Goal: Contribute content

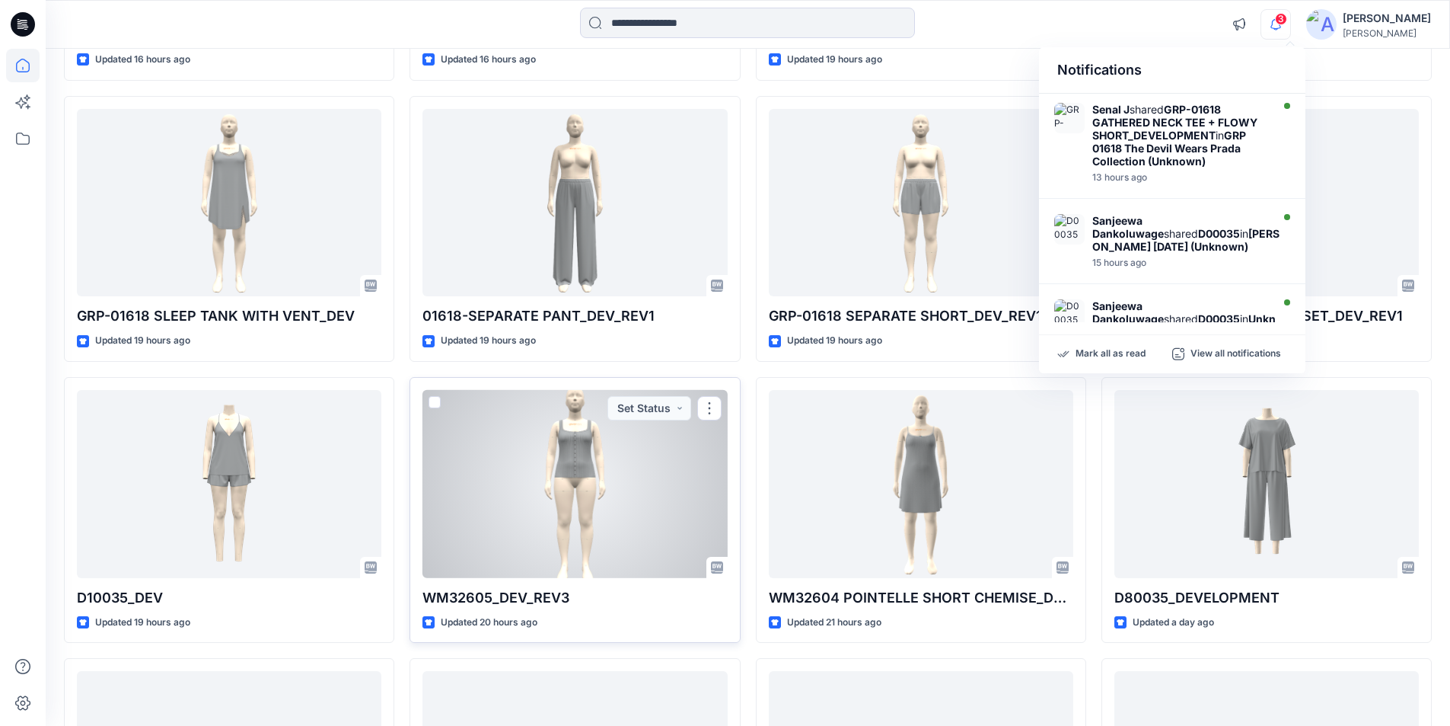
scroll to position [541, 0]
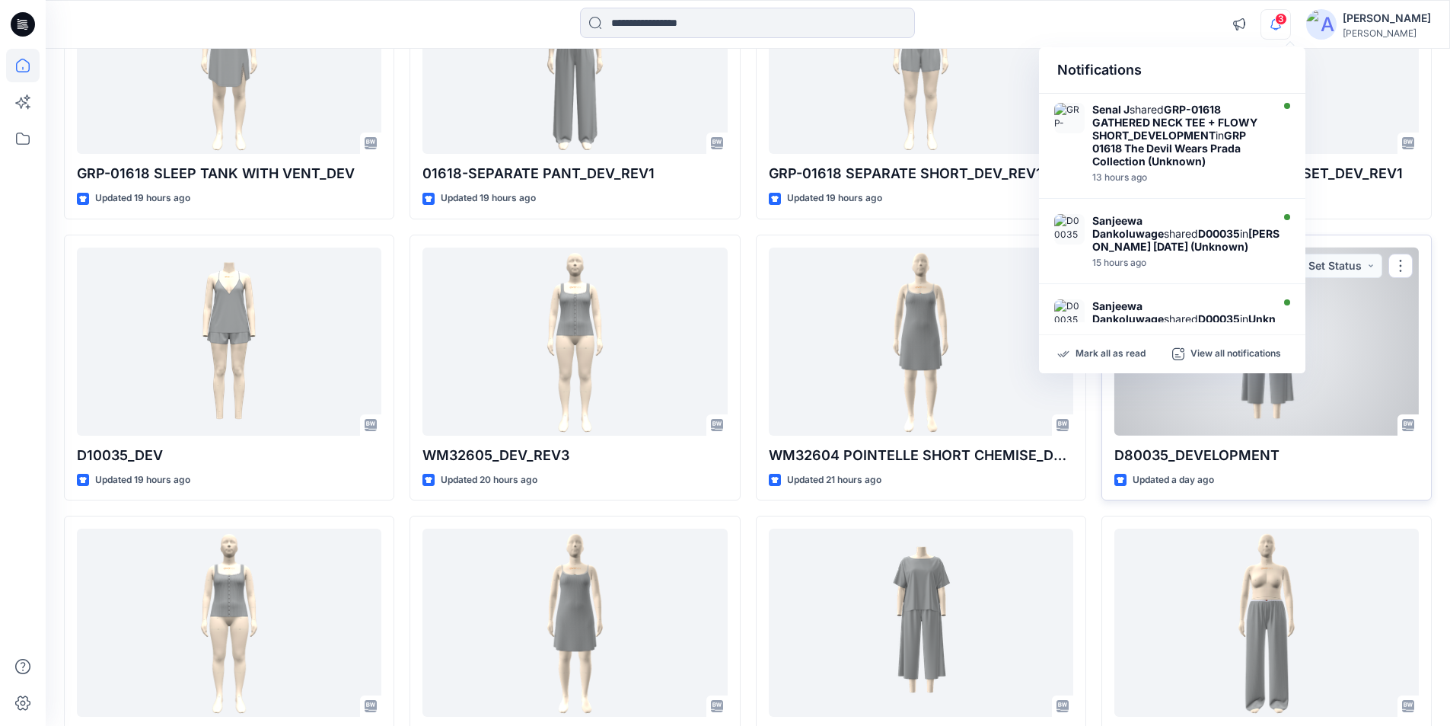
click at [1184, 420] on div at bounding box center [1267, 341] width 305 height 188
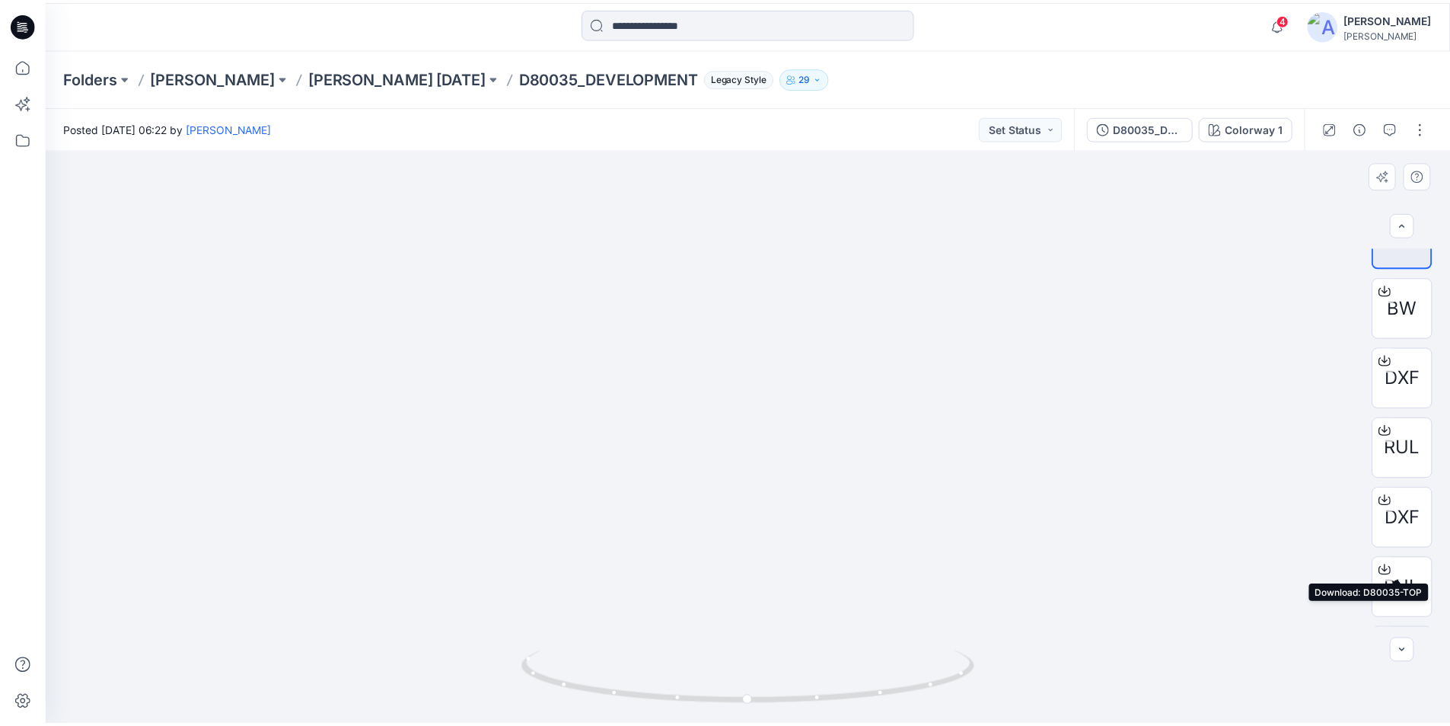
scroll to position [101, 0]
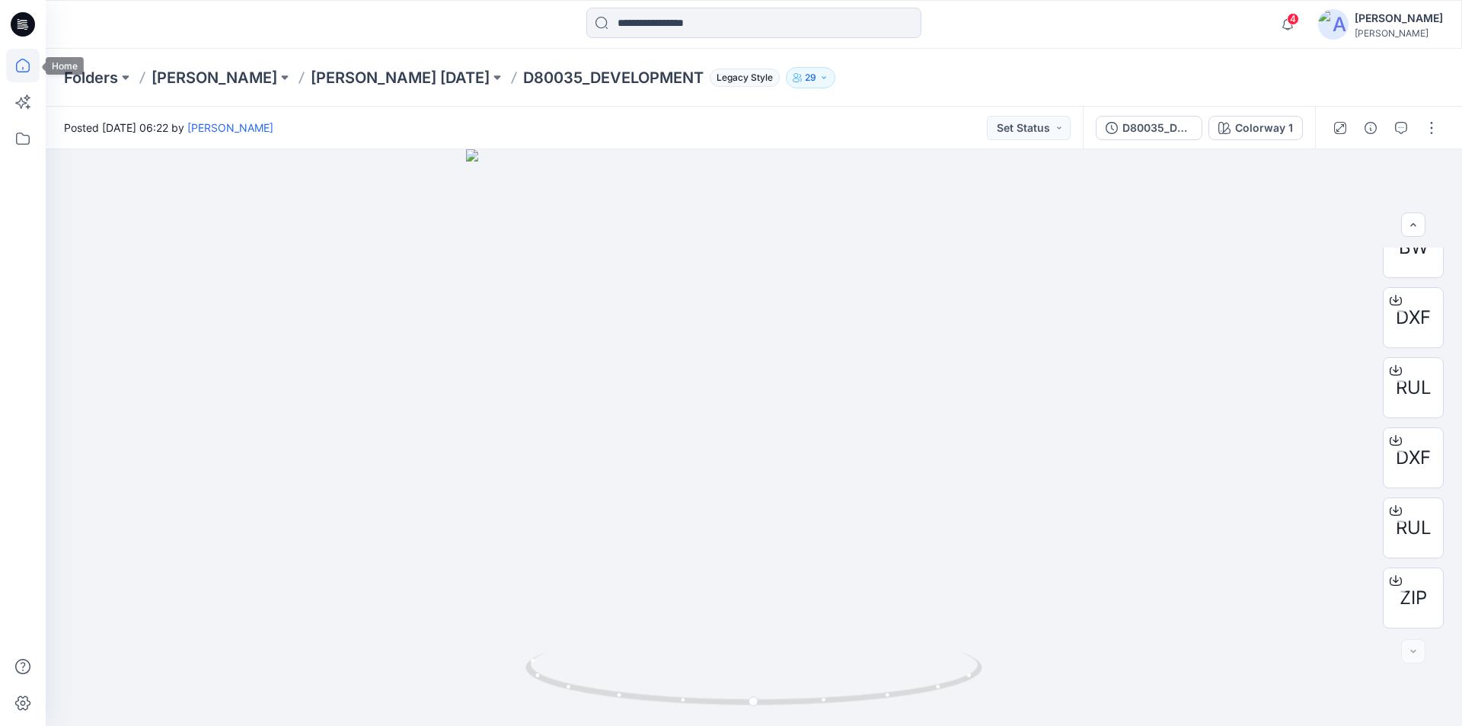
click at [19, 69] on icon at bounding box center [23, 66] width 34 height 34
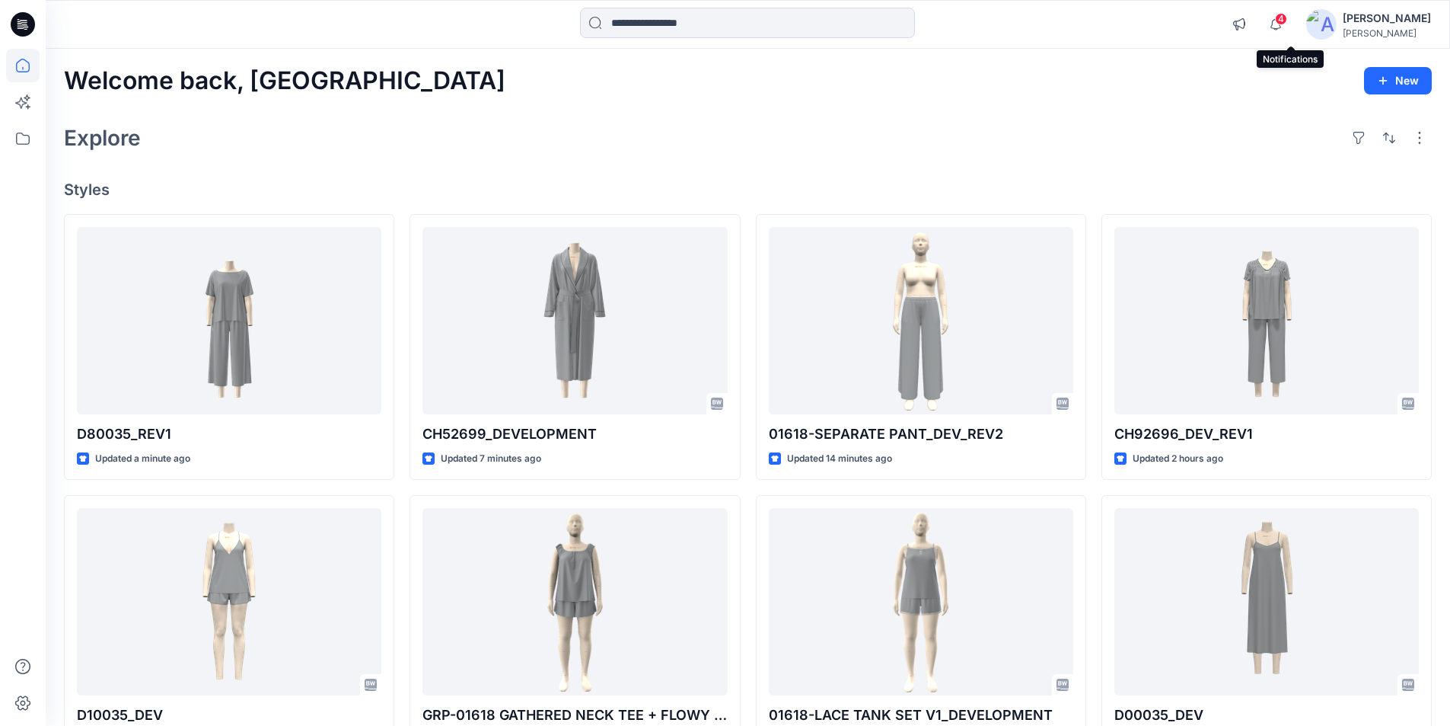
click at [1288, 20] on span "4" at bounding box center [1281, 19] width 12 height 12
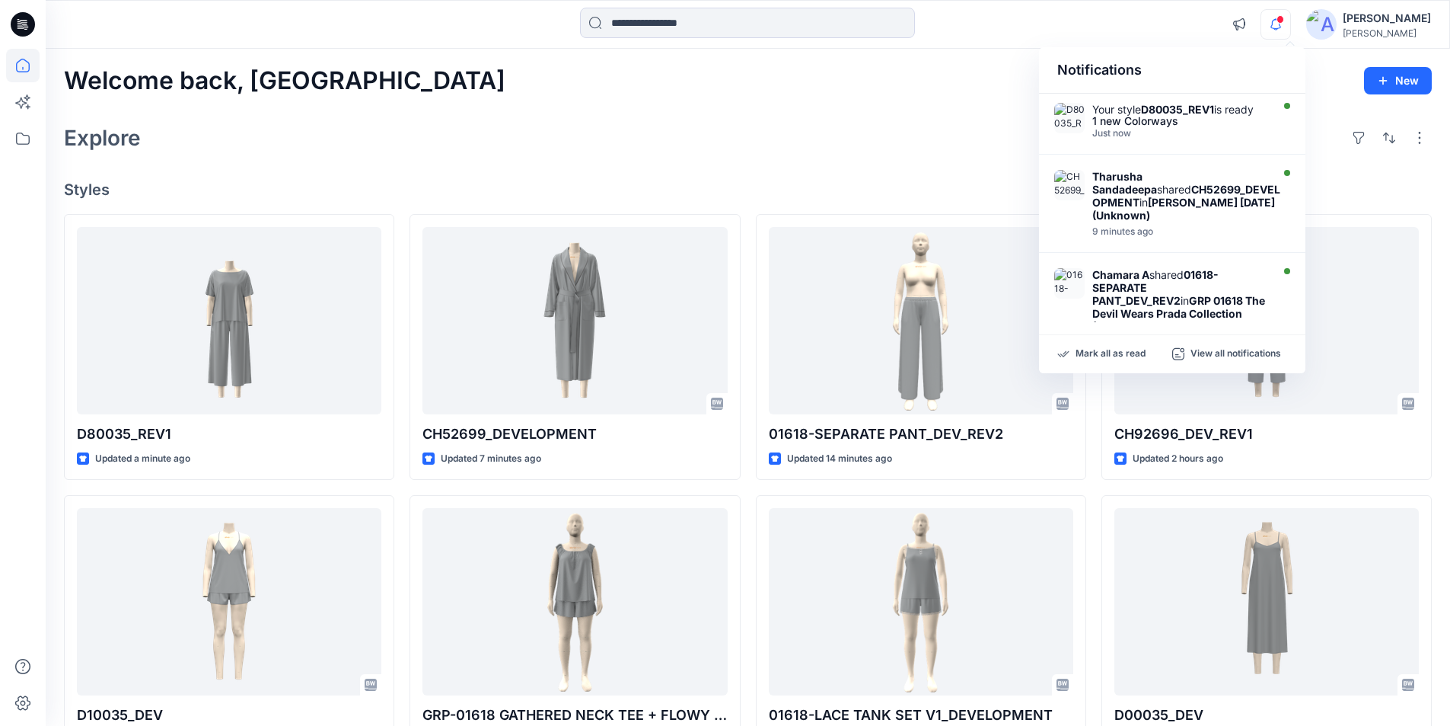
click at [979, 79] on div "Welcome back, Lakshani New" at bounding box center [748, 81] width 1368 height 28
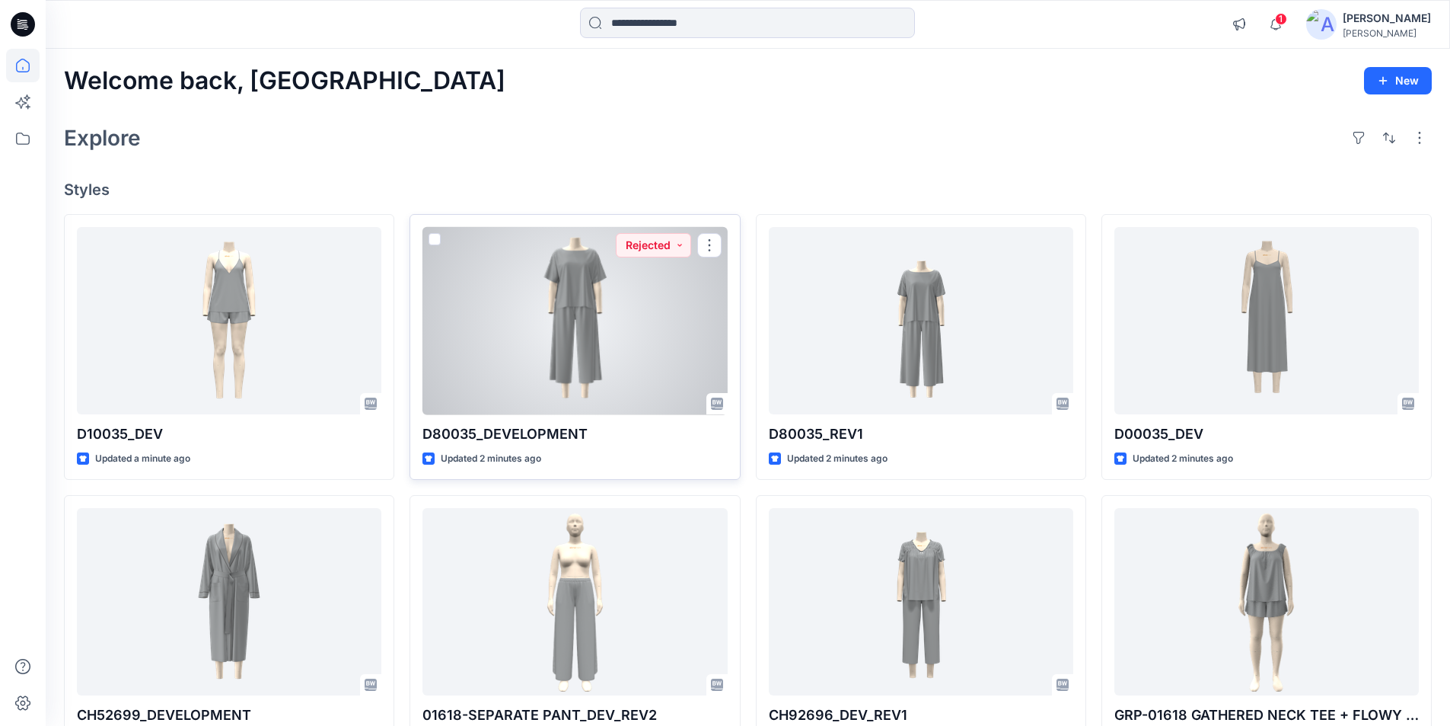
click at [570, 316] on div at bounding box center [575, 321] width 305 height 188
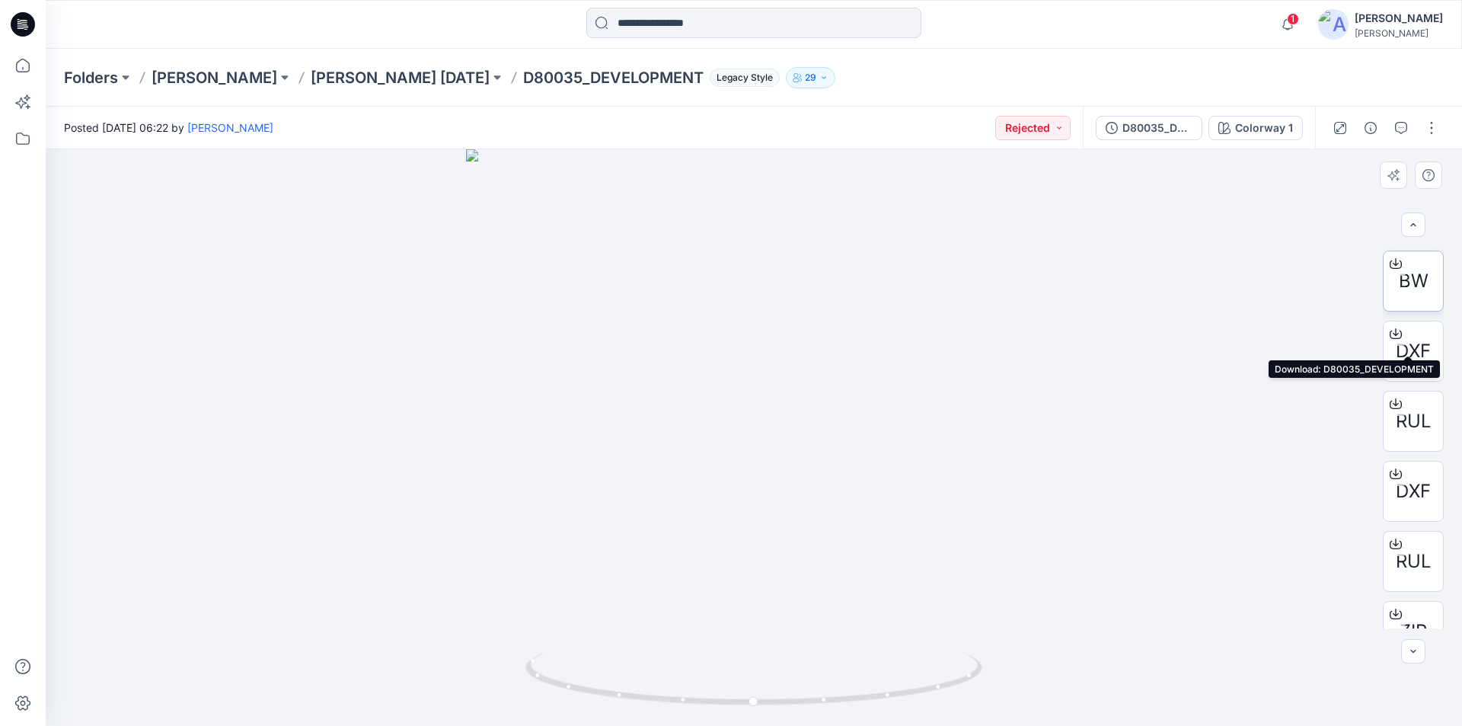
scroll to position [101, 0]
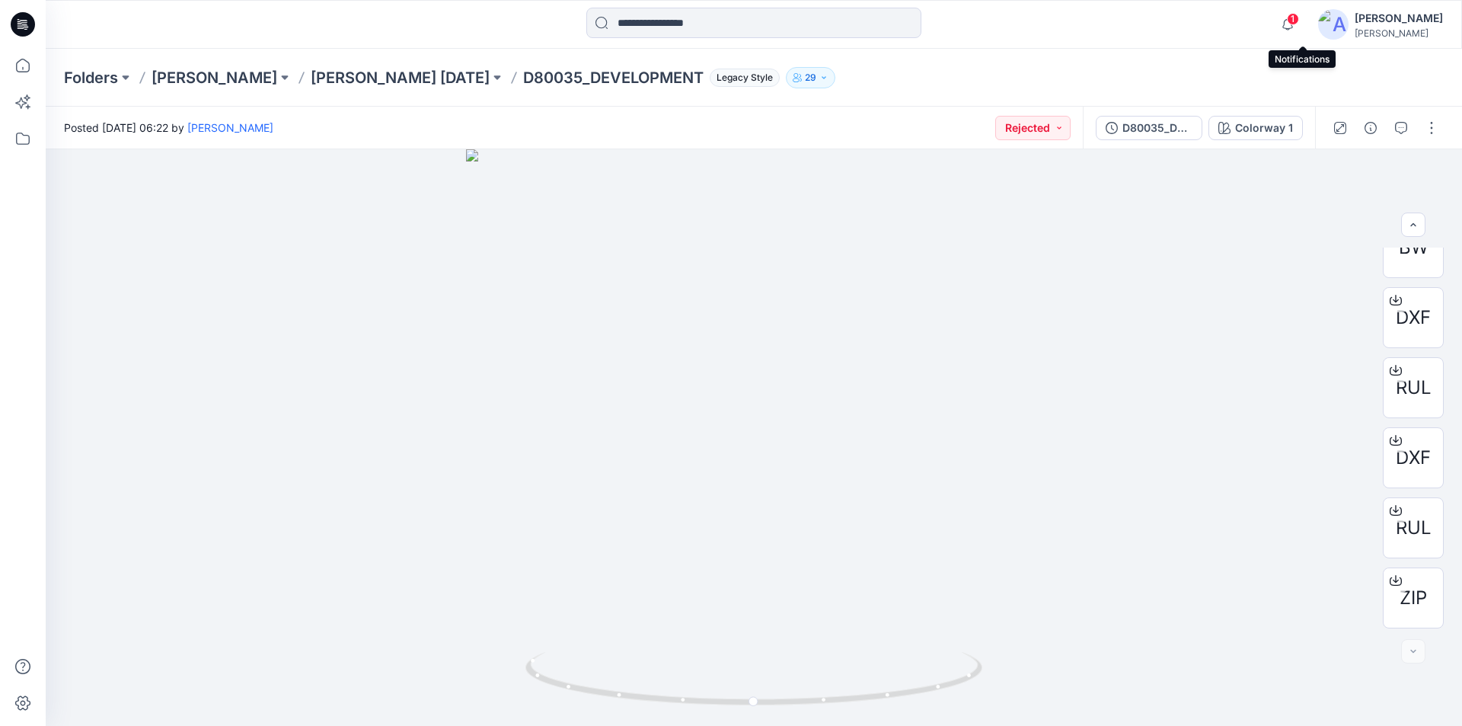
click at [1299, 19] on span "1" at bounding box center [1293, 19] width 12 height 12
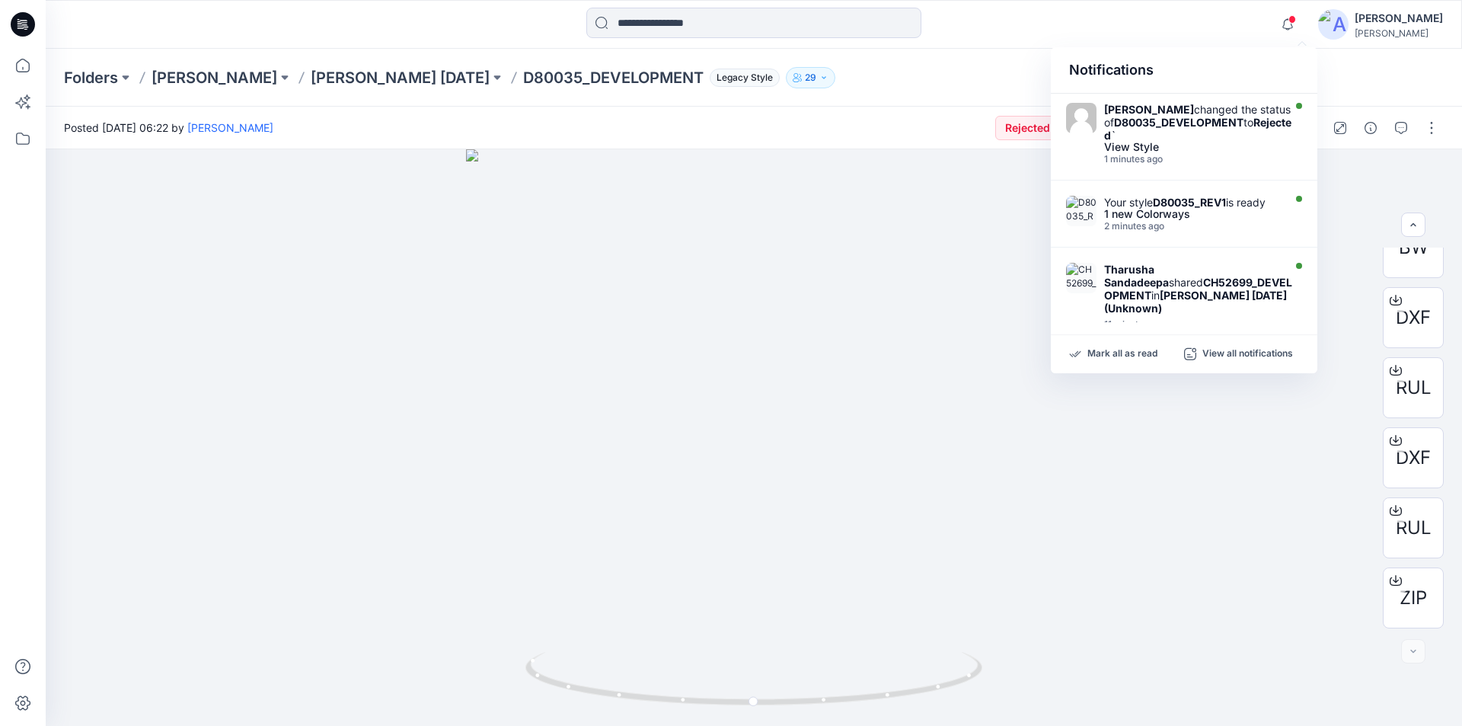
click at [1023, 43] on div "Notifications Gayan Hettiarachchi changed the status of D80035_DEVELOPMENT to R…" at bounding box center [754, 24] width 1416 height 49
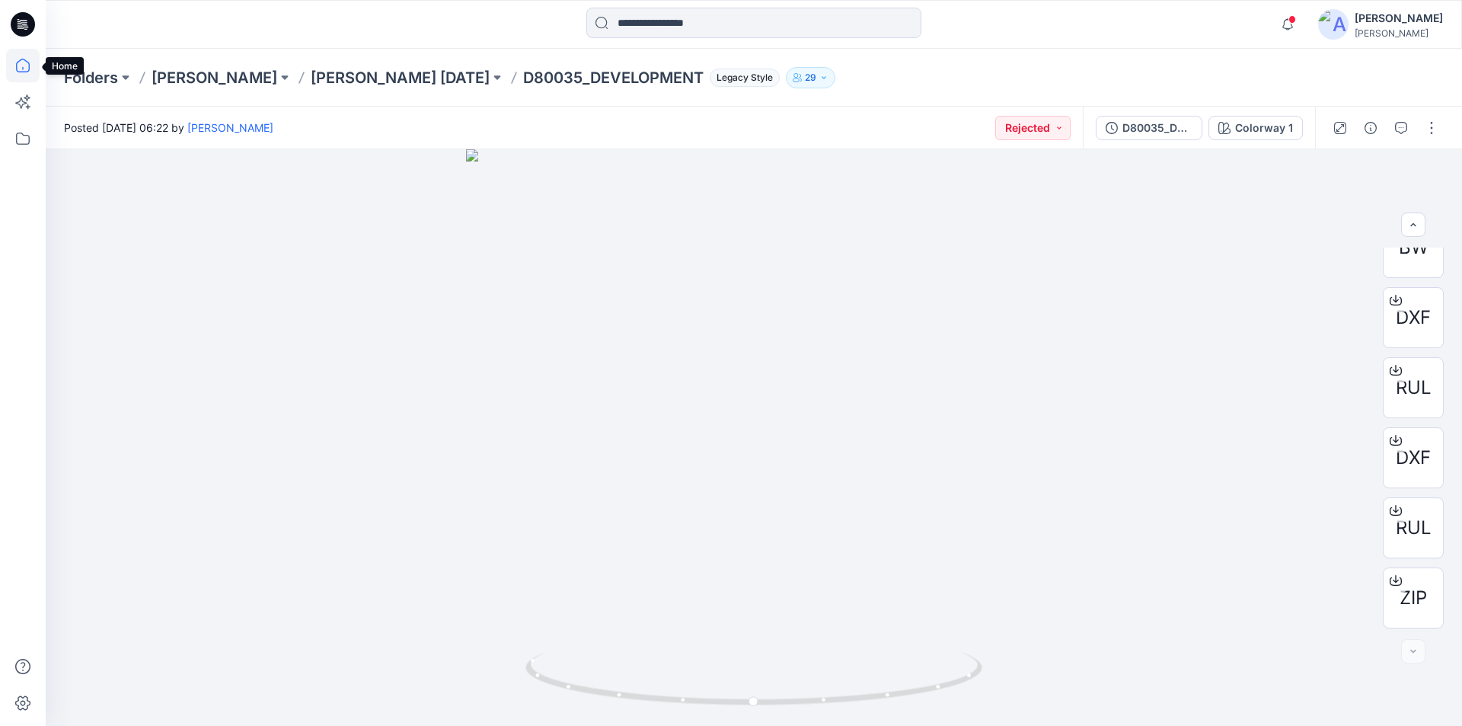
click at [25, 68] on icon at bounding box center [23, 66] width 34 height 34
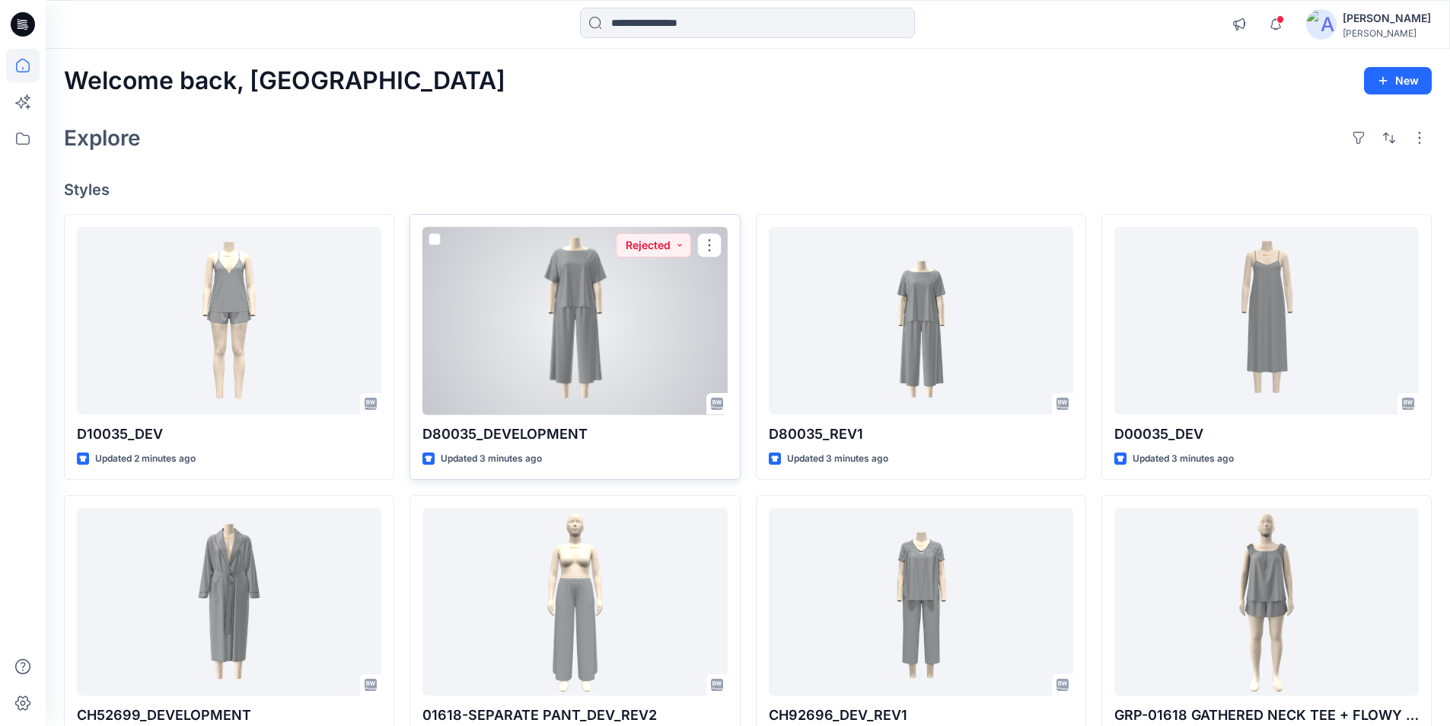
click at [611, 330] on div at bounding box center [575, 321] width 305 height 188
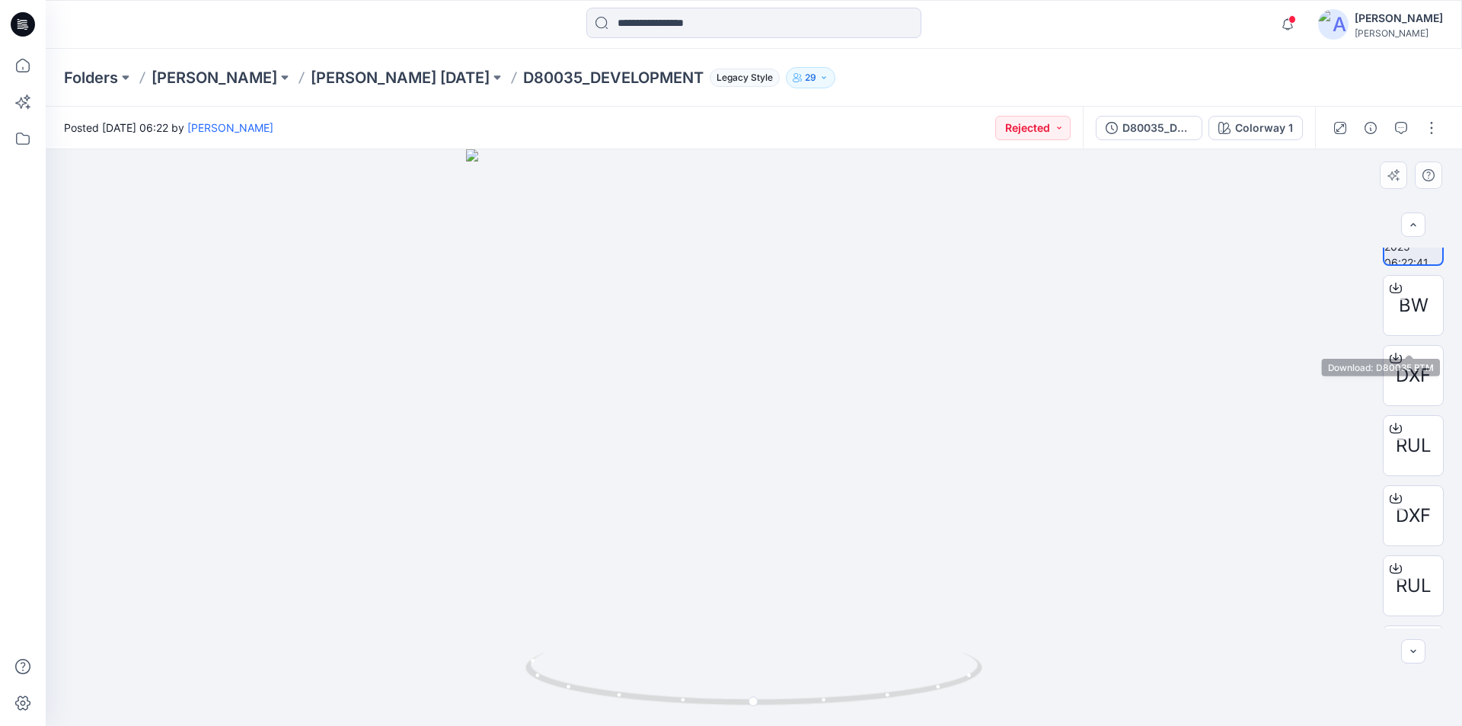
scroll to position [101, 0]
click at [21, 61] on icon at bounding box center [23, 66] width 34 height 34
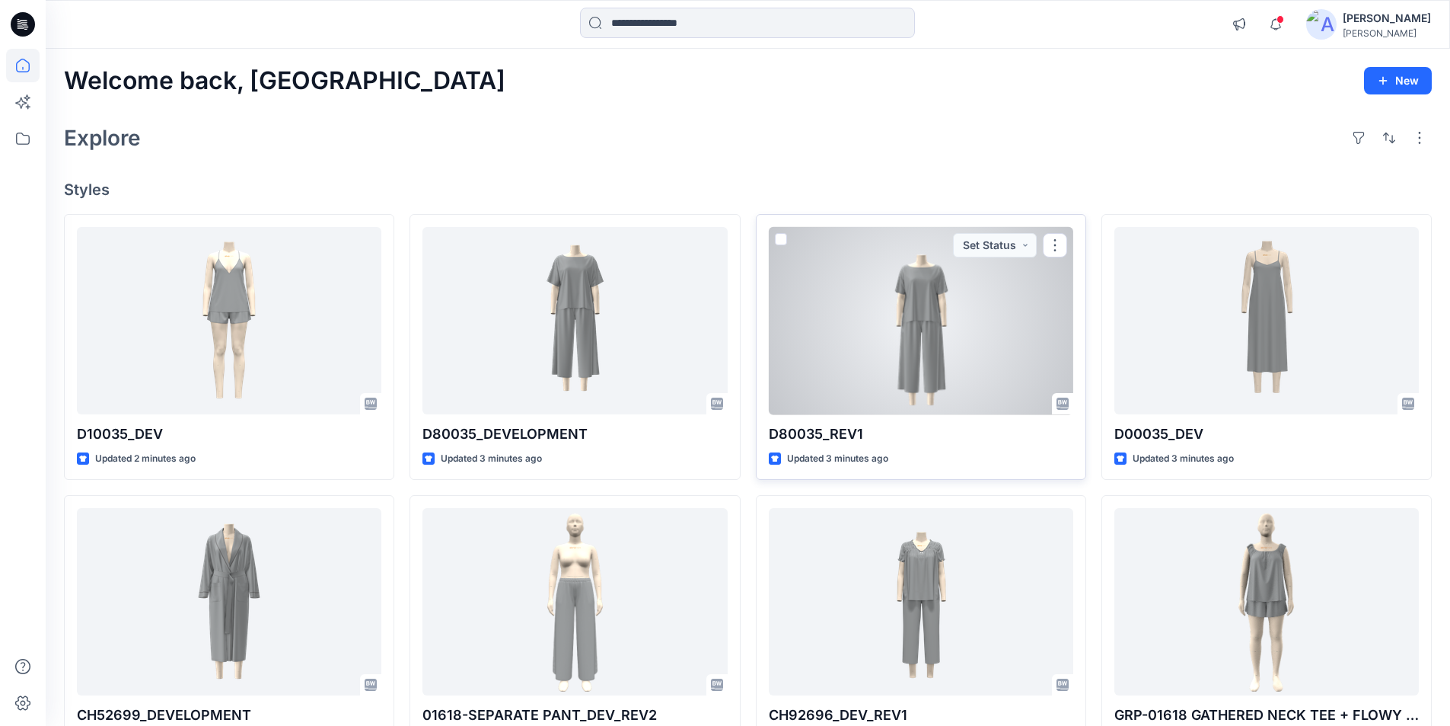
click at [904, 337] on div at bounding box center [921, 321] width 305 height 188
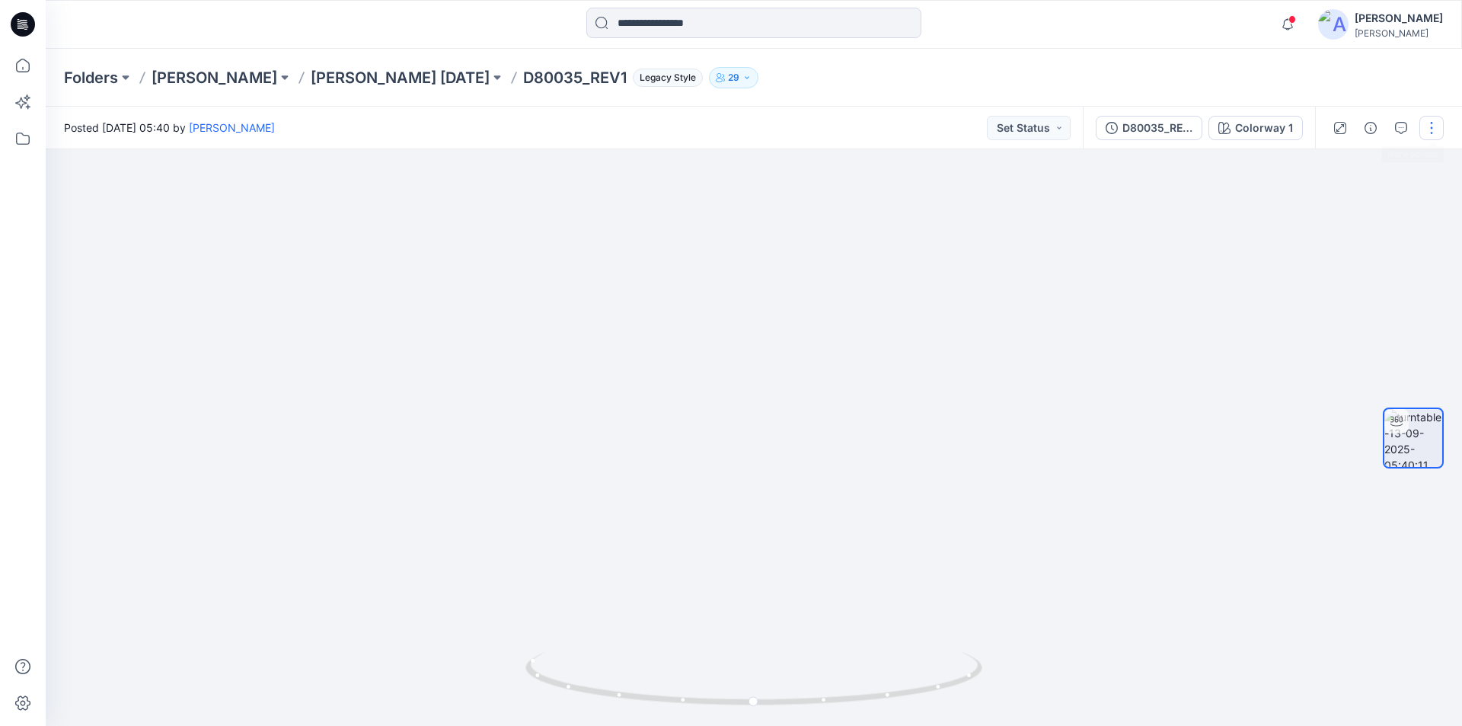
click at [1431, 129] on button "button" at bounding box center [1431, 128] width 24 height 24
click at [1342, 158] on p "Edit" at bounding box center [1334, 163] width 19 height 16
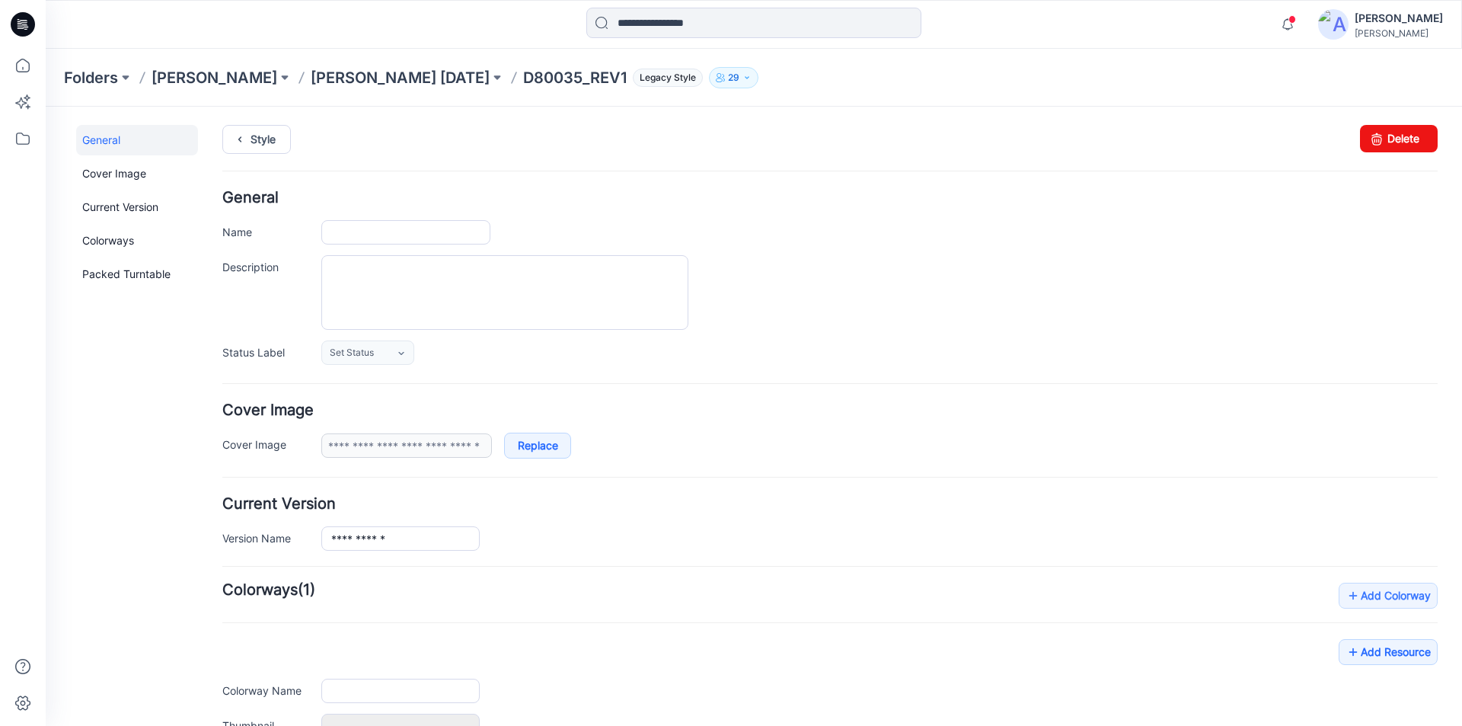
type input "**********"
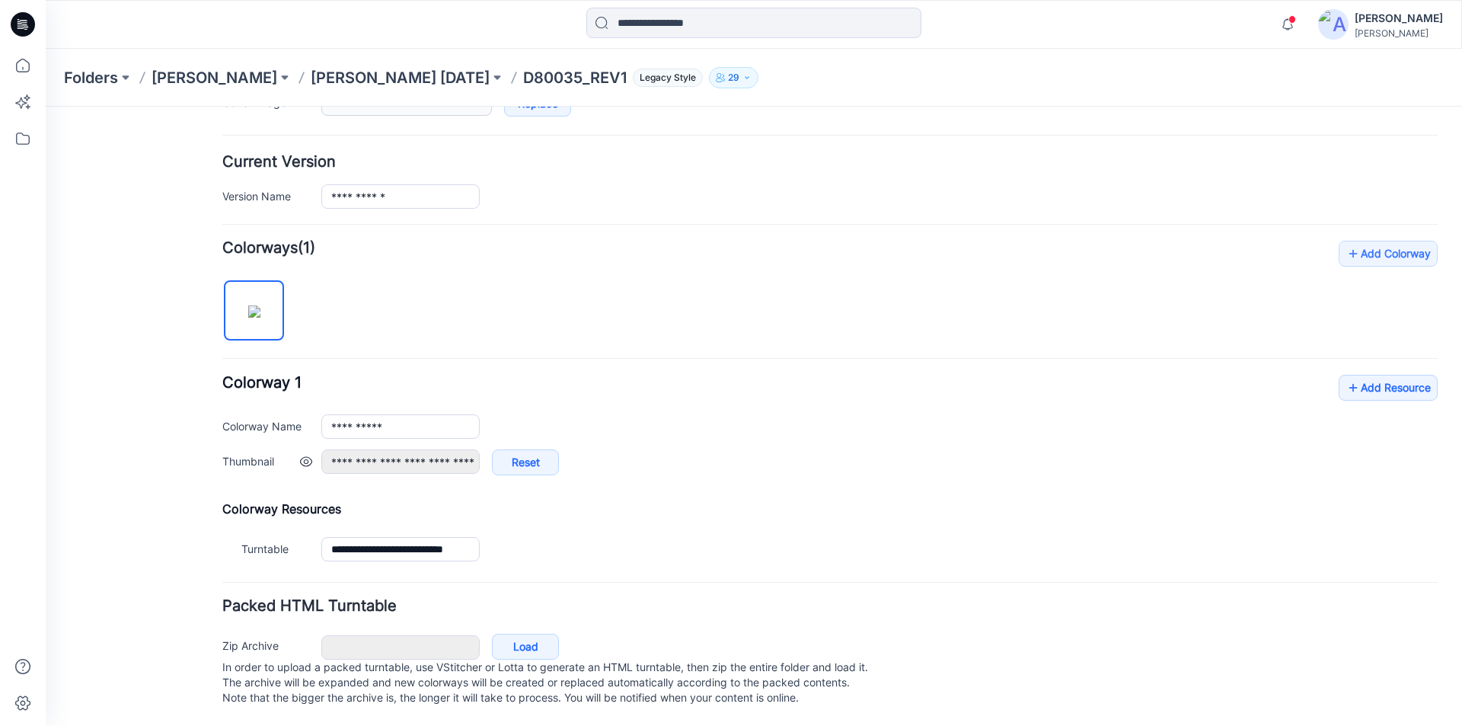
scroll to position [357, 0]
click at [1361, 378] on link "Add Resource" at bounding box center [1388, 388] width 99 height 26
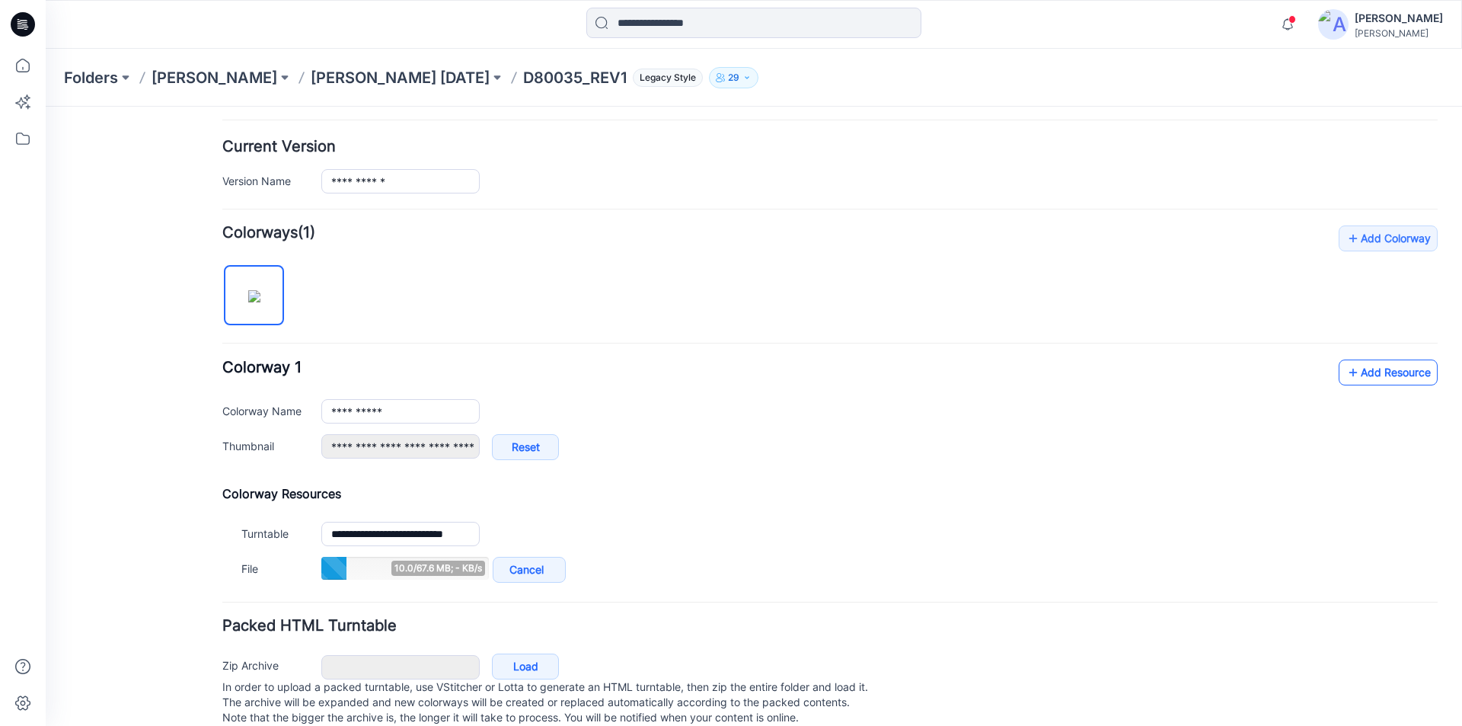
click at [1374, 366] on link "Add Resource" at bounding box center [1388, 372] width 99 height 26
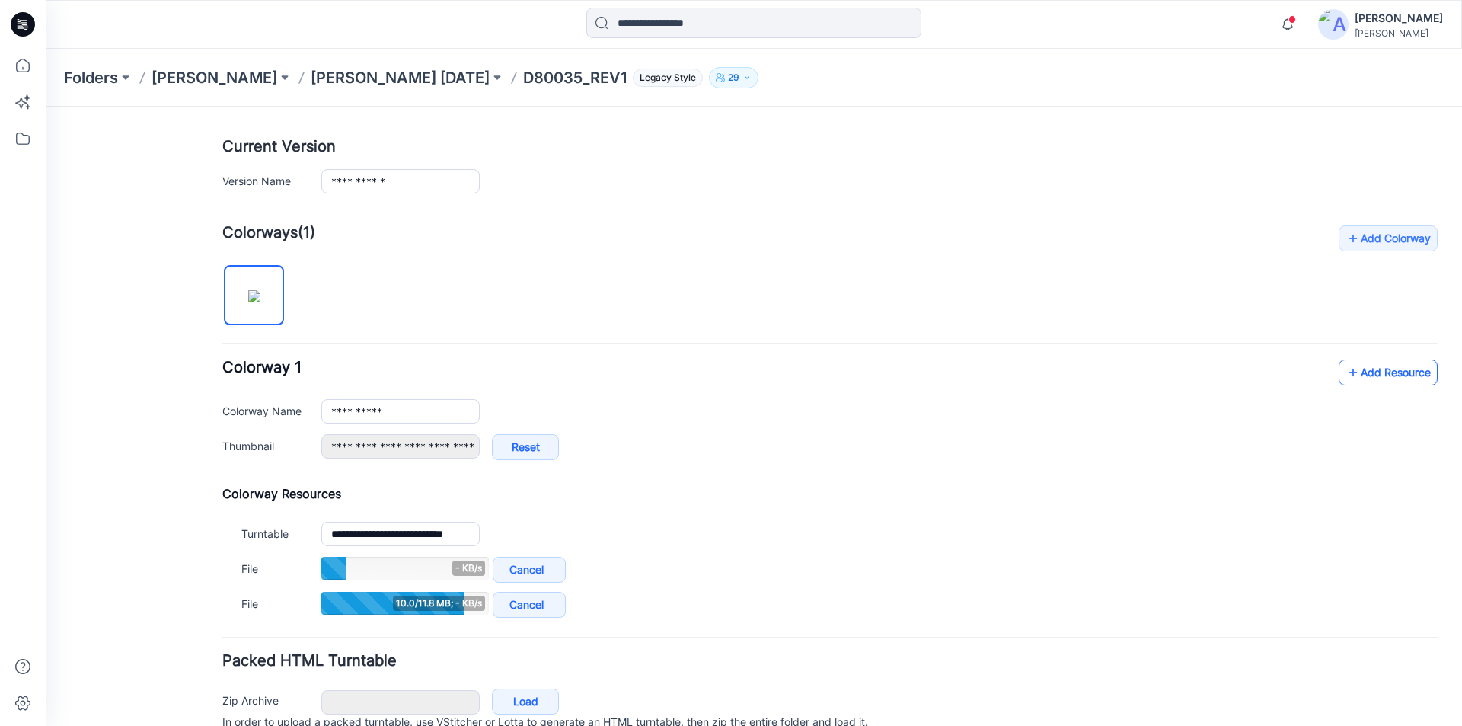
click at [1365, 377] on link "Add Resource" at bounding box center [1388, 372] width 99 height 26
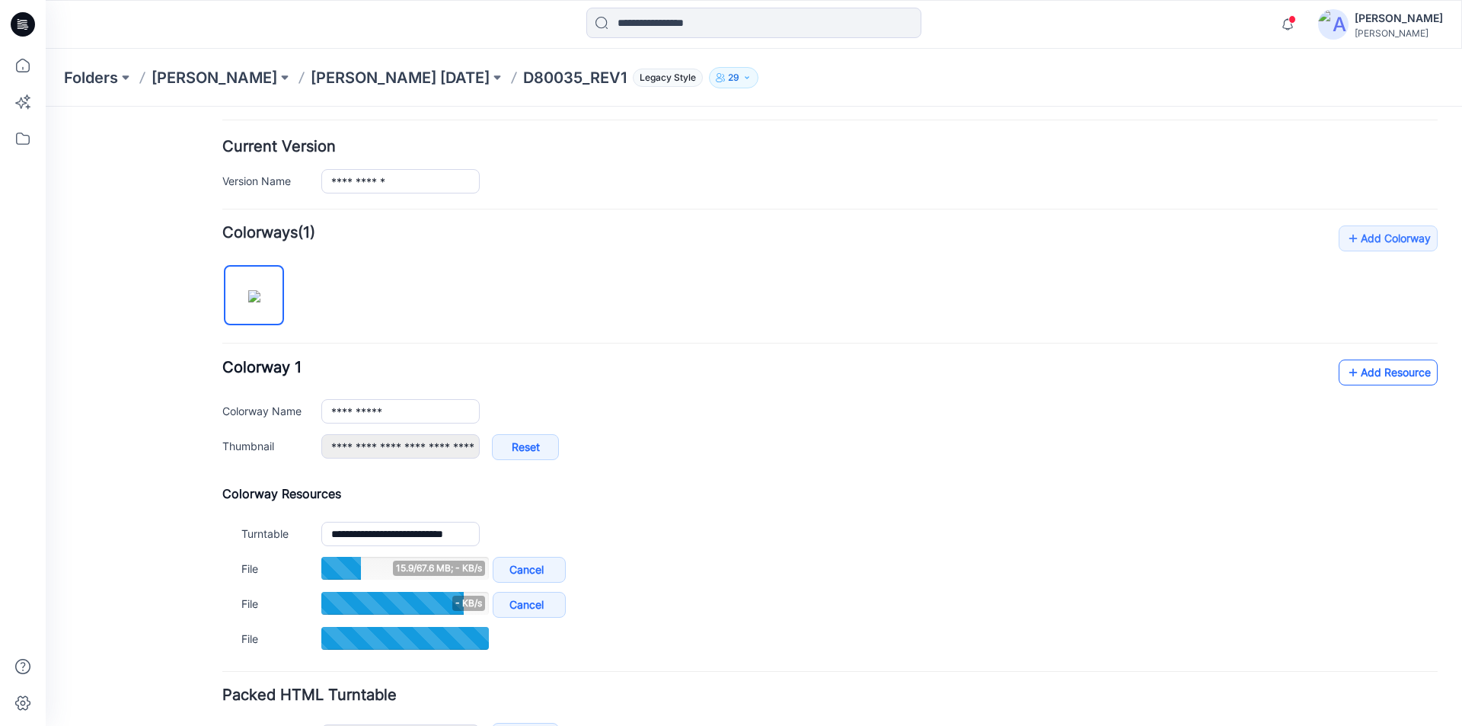
click at [1397, 376] on link "Add Resource" at bounding box center [1388, 372] width 99 height 26
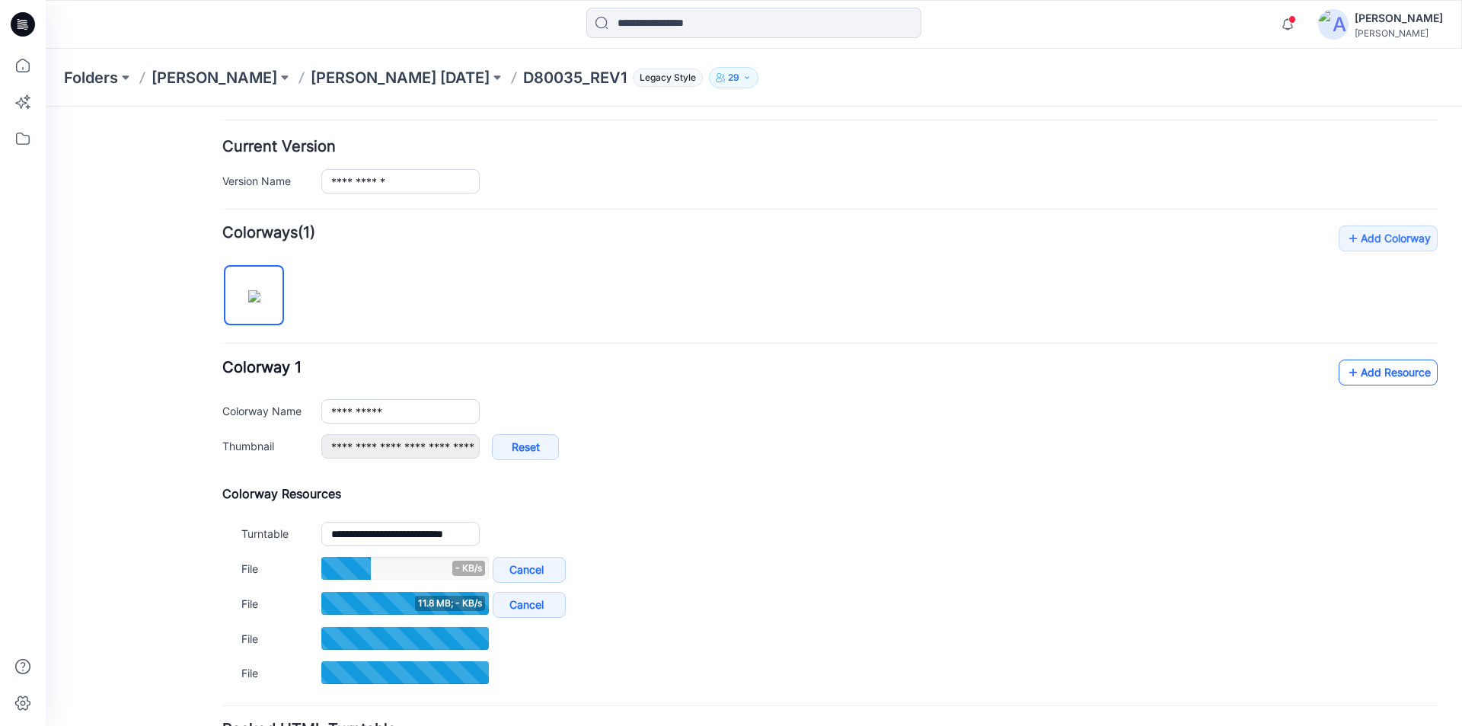
click at [1358, 371] on link "Add Resource" at bounding box center [1388, 372] width 99 height 26
click at [1371, 375] on link "Add Resource" at bounding box center [1388, 372] width 99 height 26
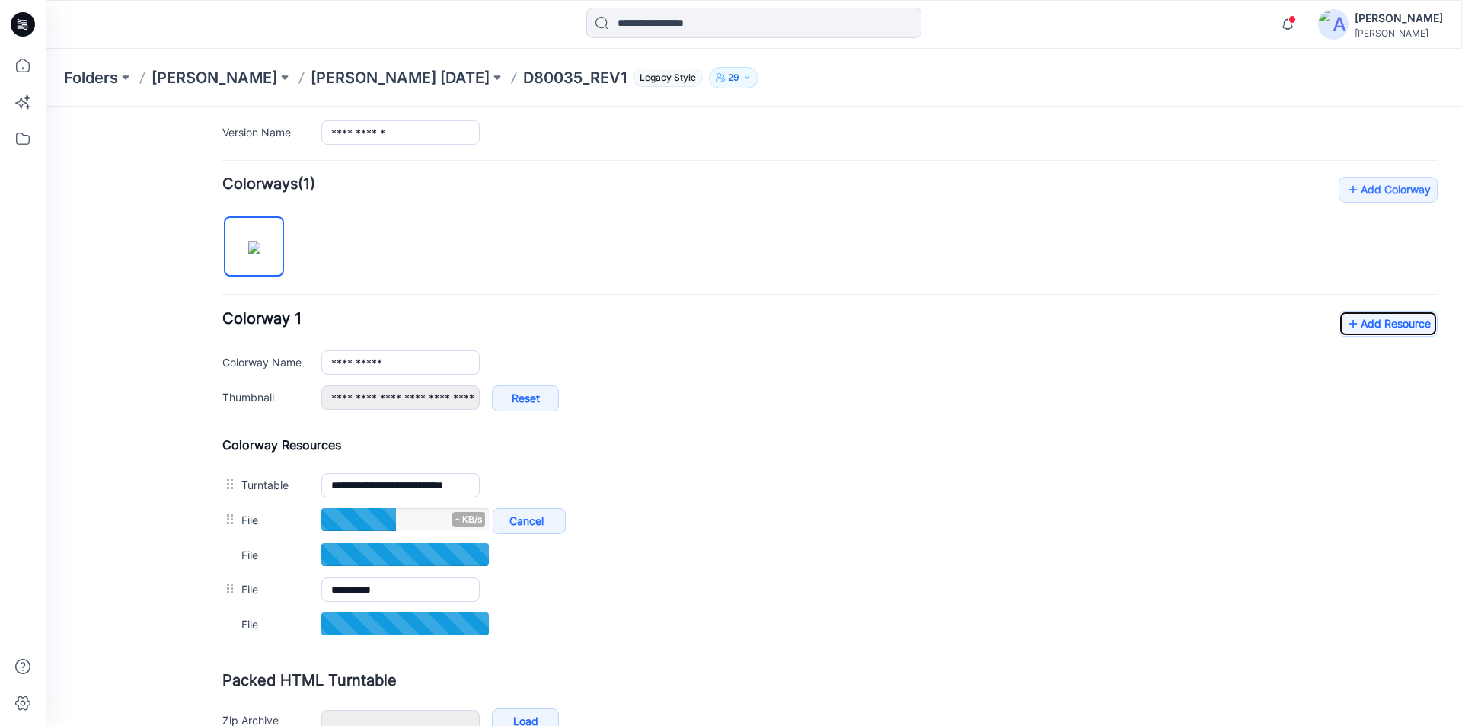
scroll to position [433, 0]
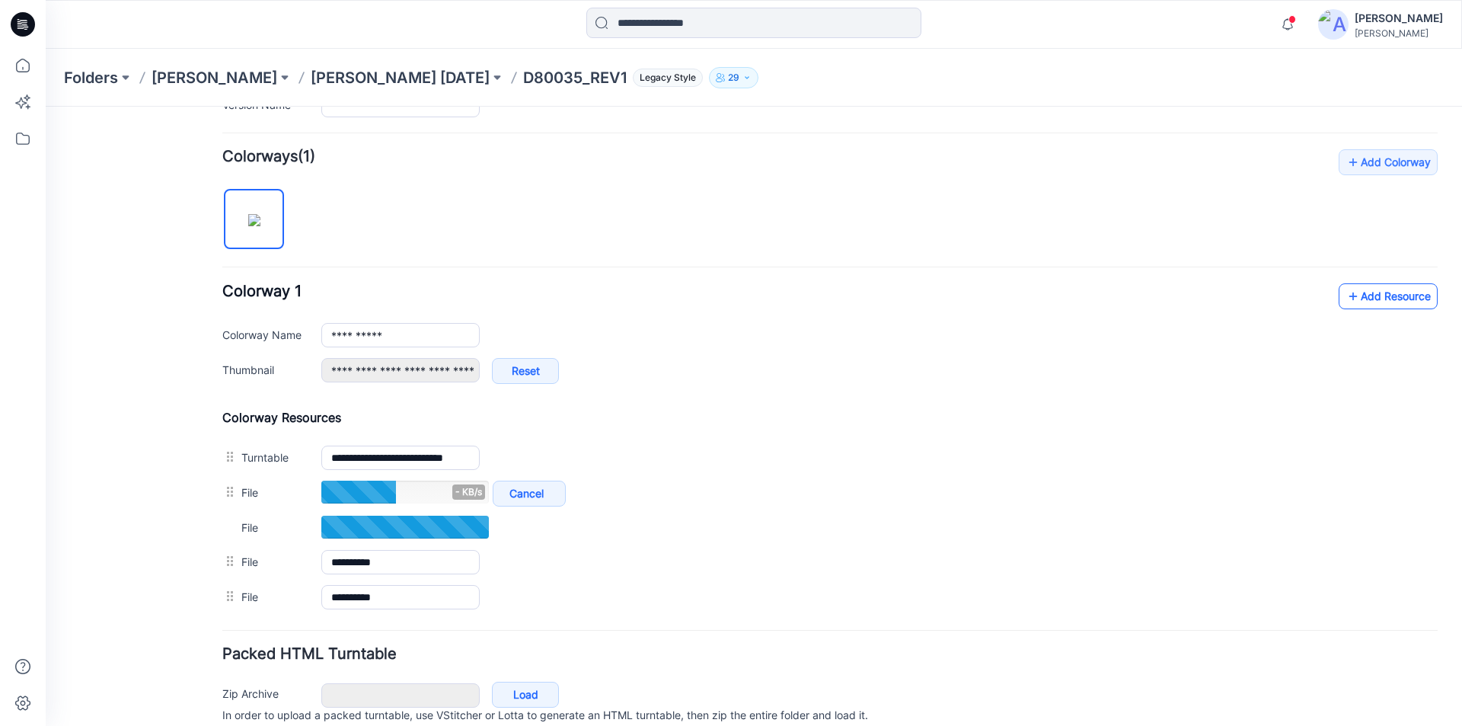
click at [1365, 298] on link "Add Resource" at bounding box center [1388, 296] width 99 height 26
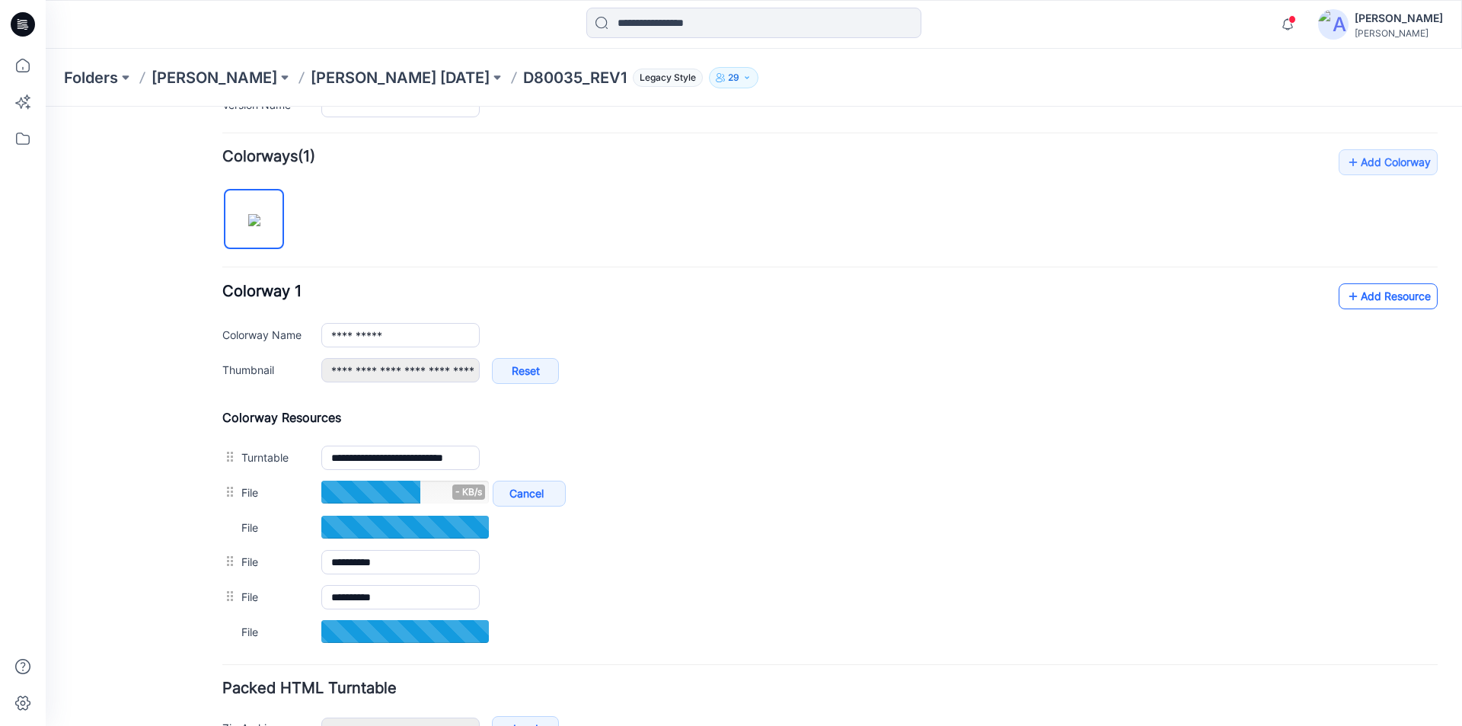
click at [1351, 300] on link "Add Resource" at bounding box center [1388, 296] width 99 height 26
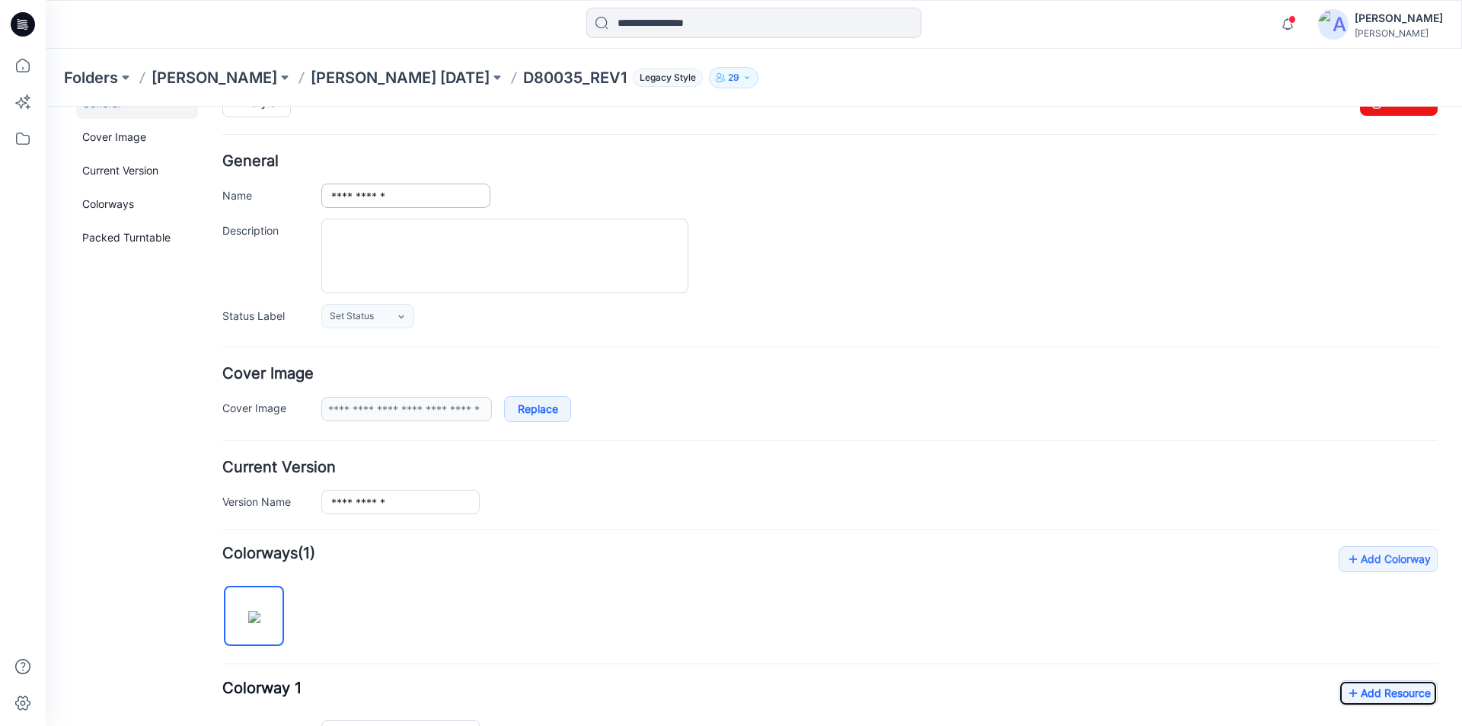
scroll to position [0, 0]
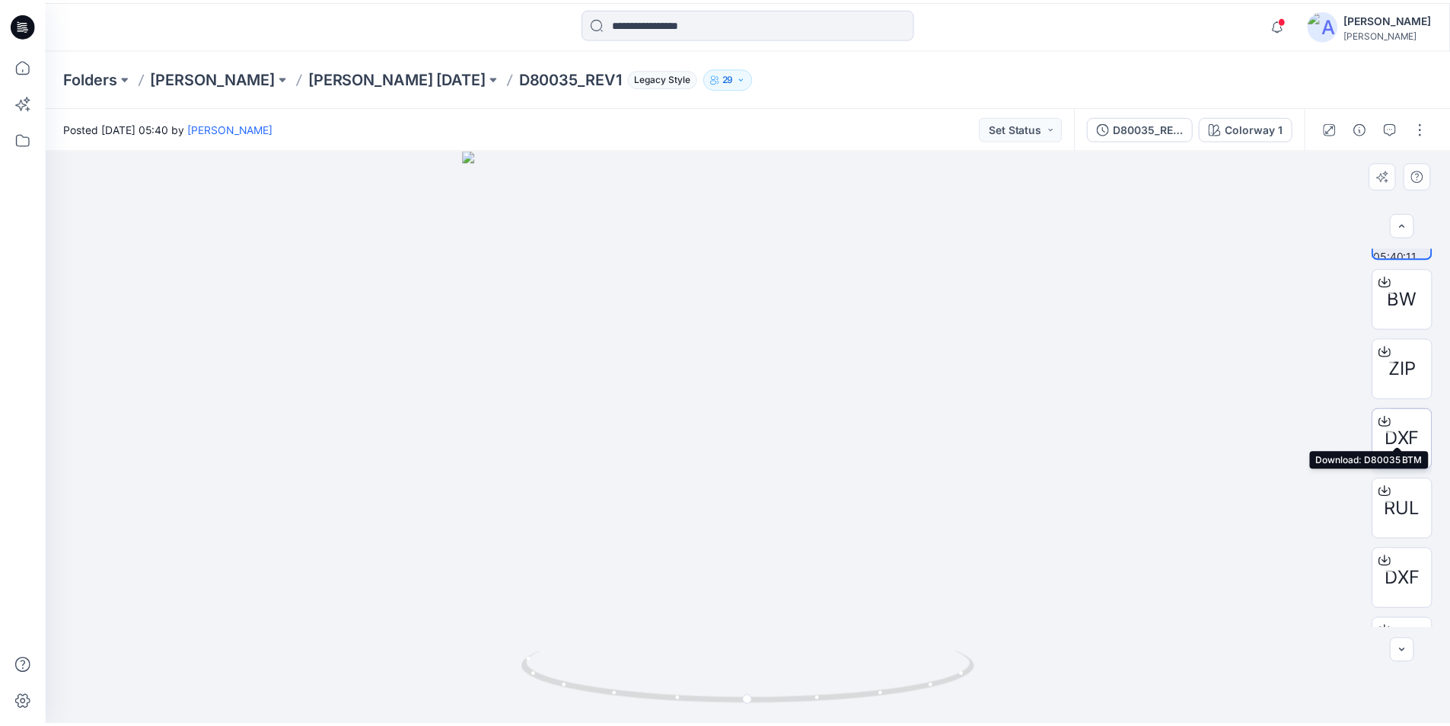
scroll to position [101, 0]
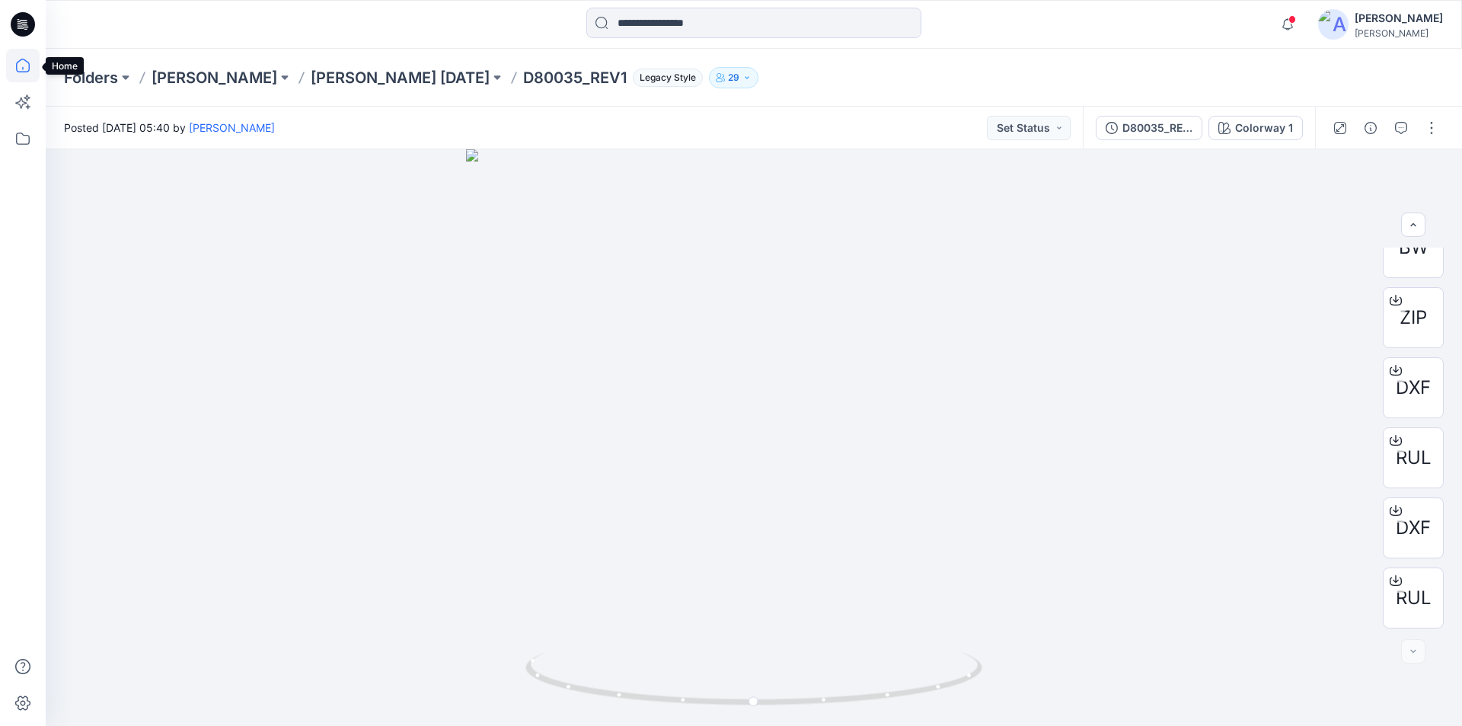
click at [26, 69] on icon at bounding box center [23, 66] width 34 height 34
